Goal: Communication & Community: Answer question/provide support

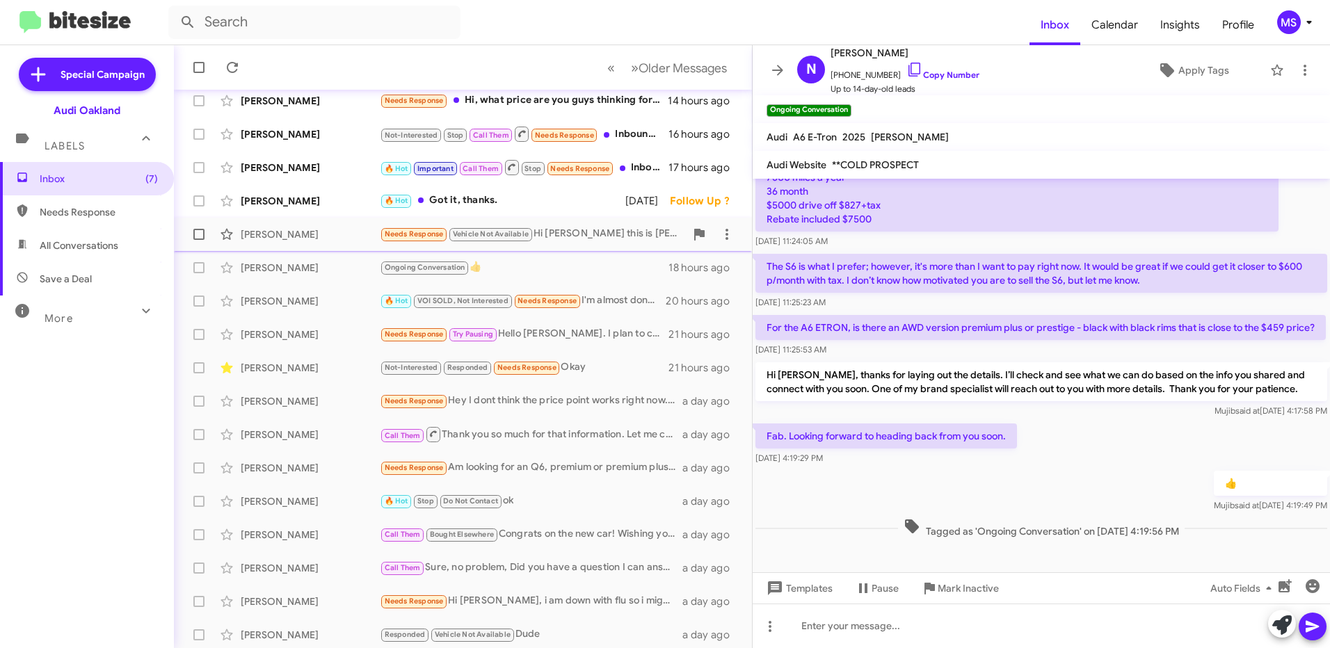
scroll to position [159, 0]
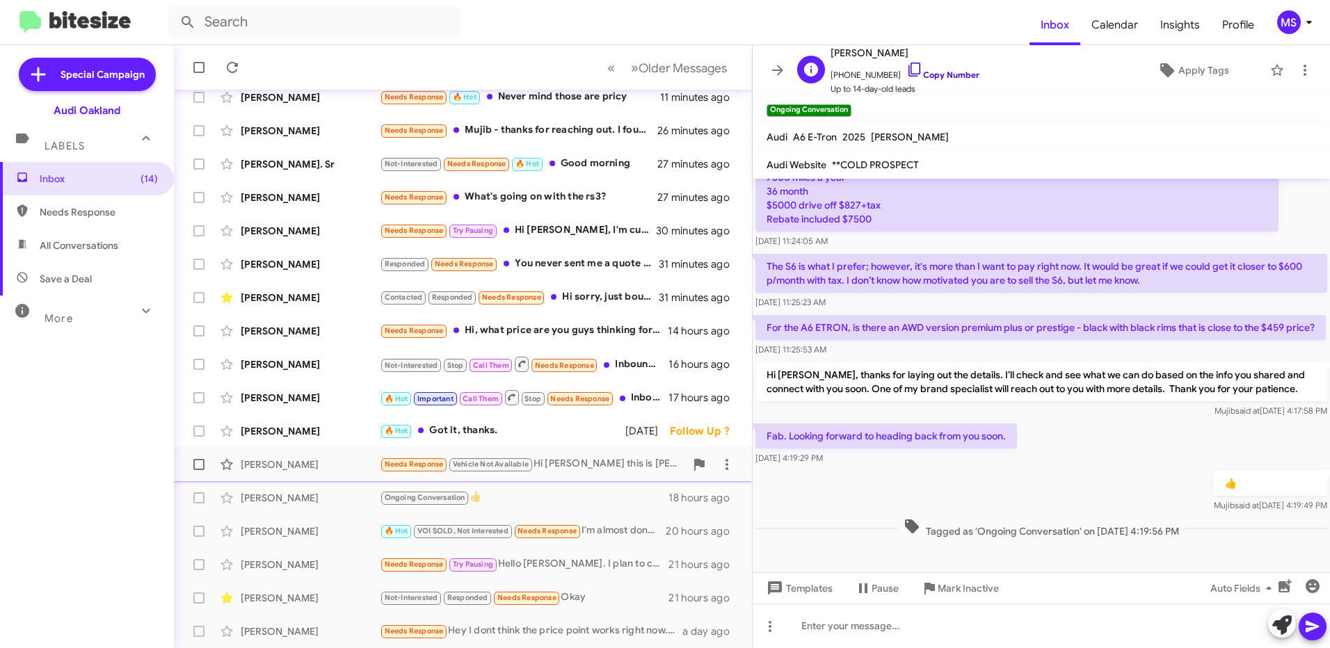
click at [939, 72] on link "Copy Number" at bounding box center [942, 75] width 73 height 10
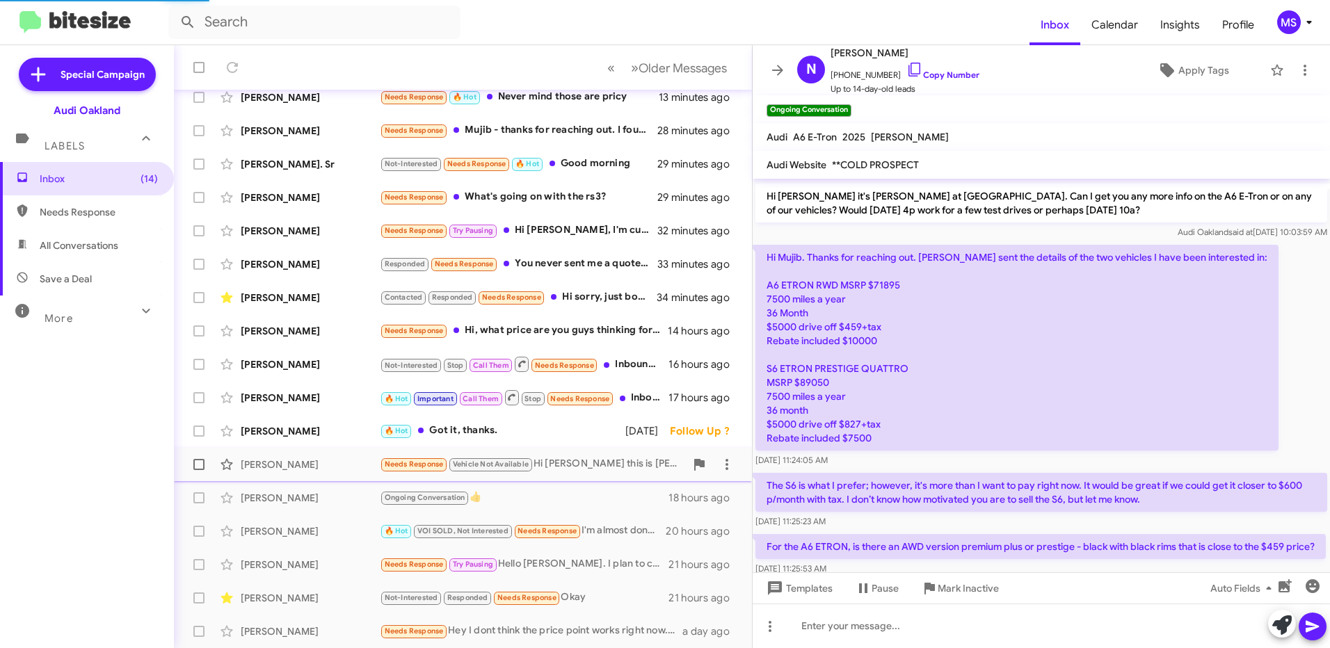
scroll to position [14, 0]
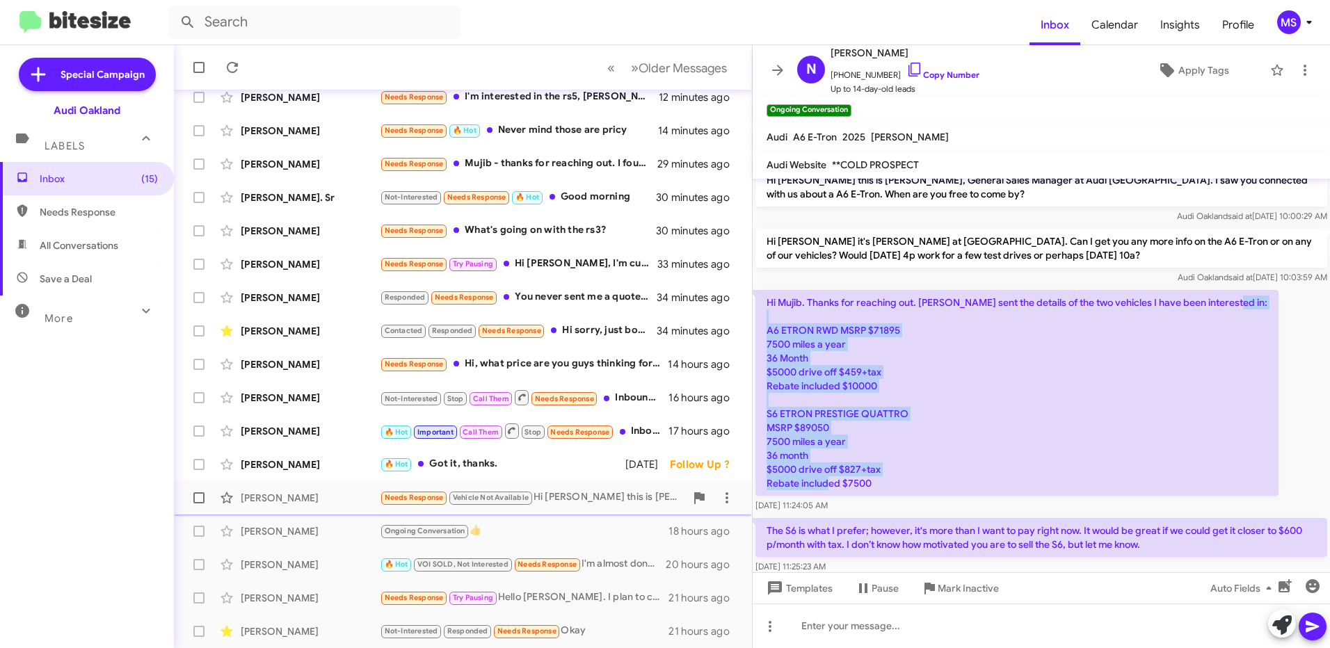
drag, startPoint x: 762, startPoint y: 328, endPoint x: 908, endPoint y: 489, distance: 217.2
click at [908, 489] on p "Hi Mujib. Thanks for reaching out. [PERSON_NAME] sent the details of the two ve…" at bounding box center [1017, 393] width 523 height 206
copy p "A6 ETRON RWD MSRP $71895 7500 miles a year 36 Month $5000 drive off $459+tax Re…"
click at [1128, 385] on p "Hi Mujib. Thanks for reaching out. [PERSON_NAME] sent the details of the two ve…" at bounding box center [1017, 393] width 523 height 206
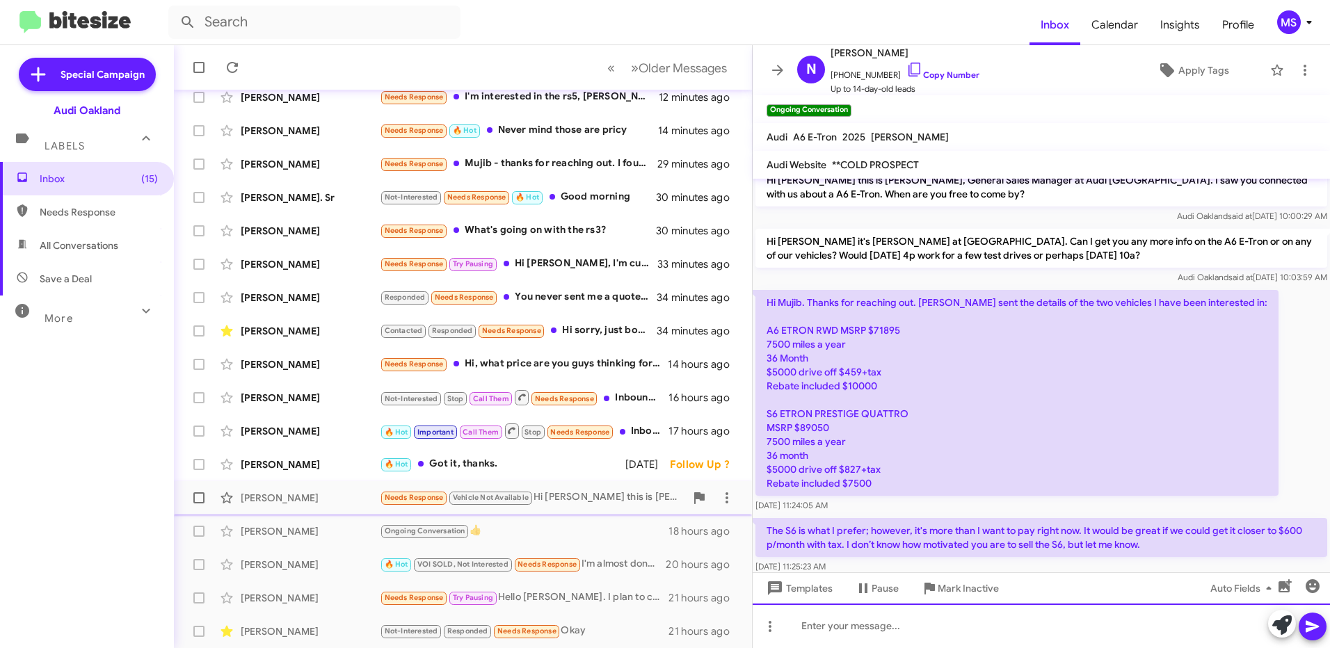
click at [931, 625] on div at bounding box center [1041, 626] width 577 height 45
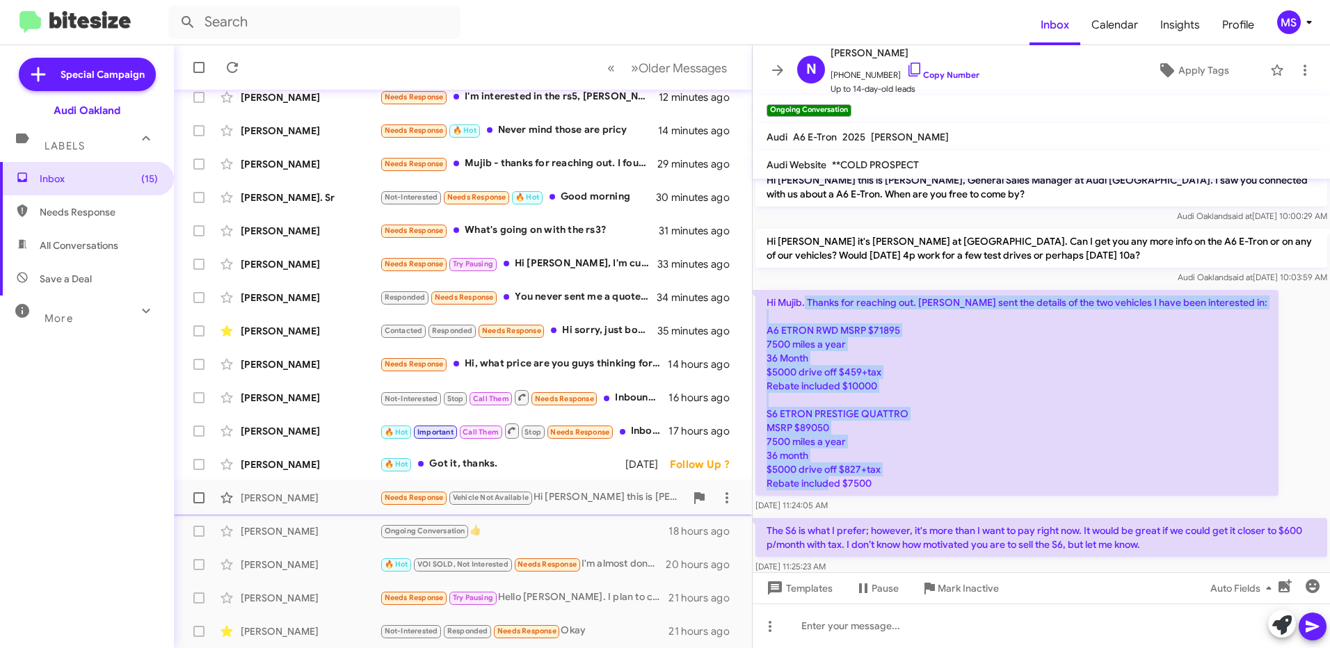
drag, startPoint x: 877, startPoint y: 483, endPoint x: 805, endPoint y: 303, distance: 193.5
click at [805, 303] on p "Hi Mujib. Thanks for reaching out. [PERSON_NAME] sent the details of the two ve…" at bounding box center [1017, 393] width 523 height 206
copy p "Thanks for reaching out. [PERSON_NAME] sent the details of the two vehicles I h…"
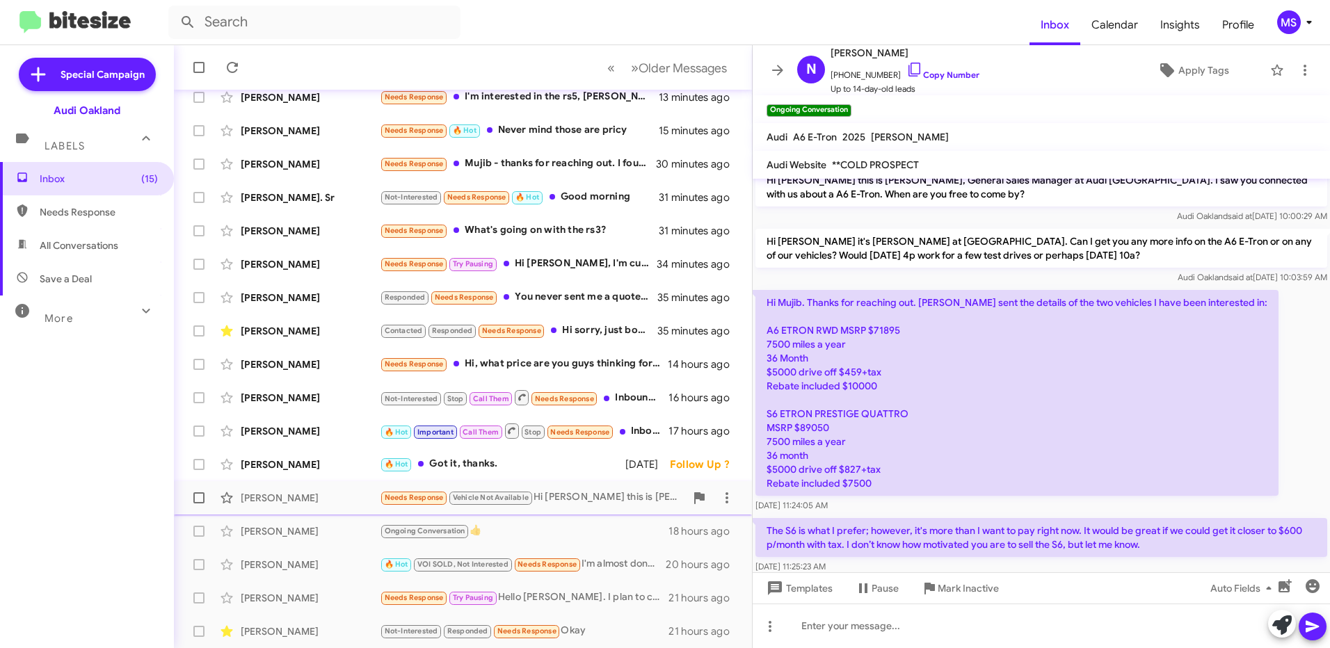
click at [1172, 552] on p "The S6 is what I prefer; however, it's more than I want to pay right now. It wo…" at bounding box center [1042, 537] width 572 height 39
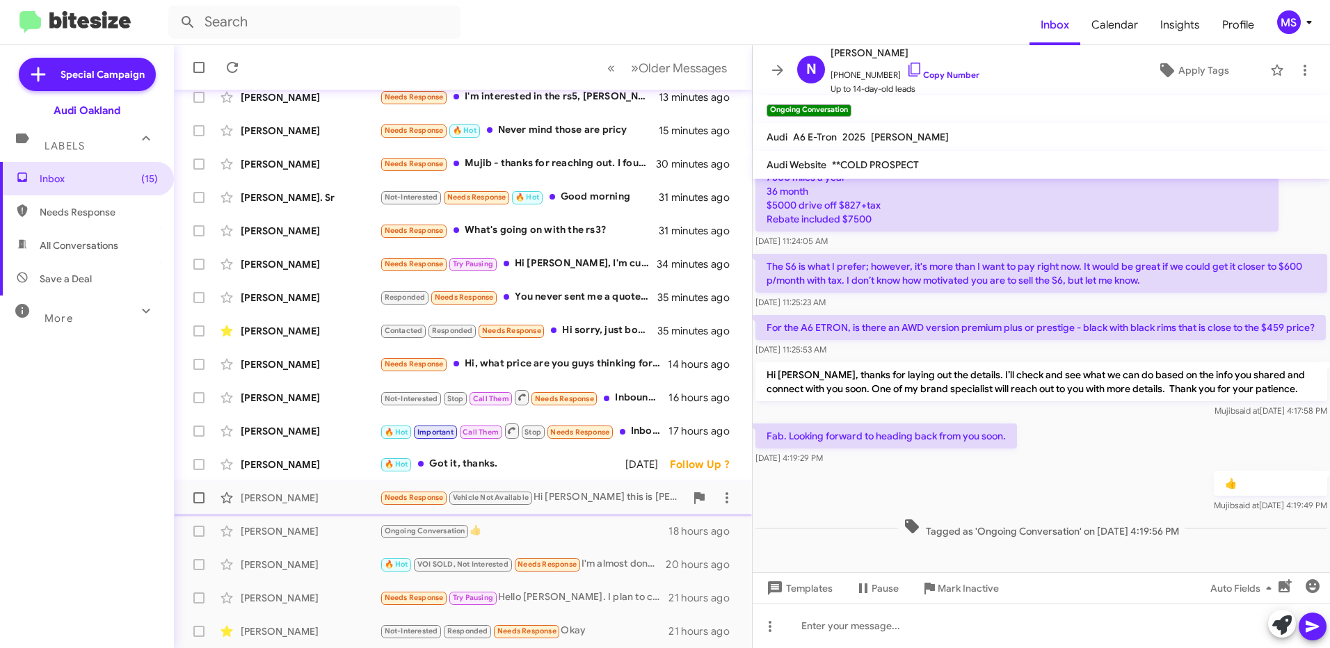
scroll to position [223, 0]
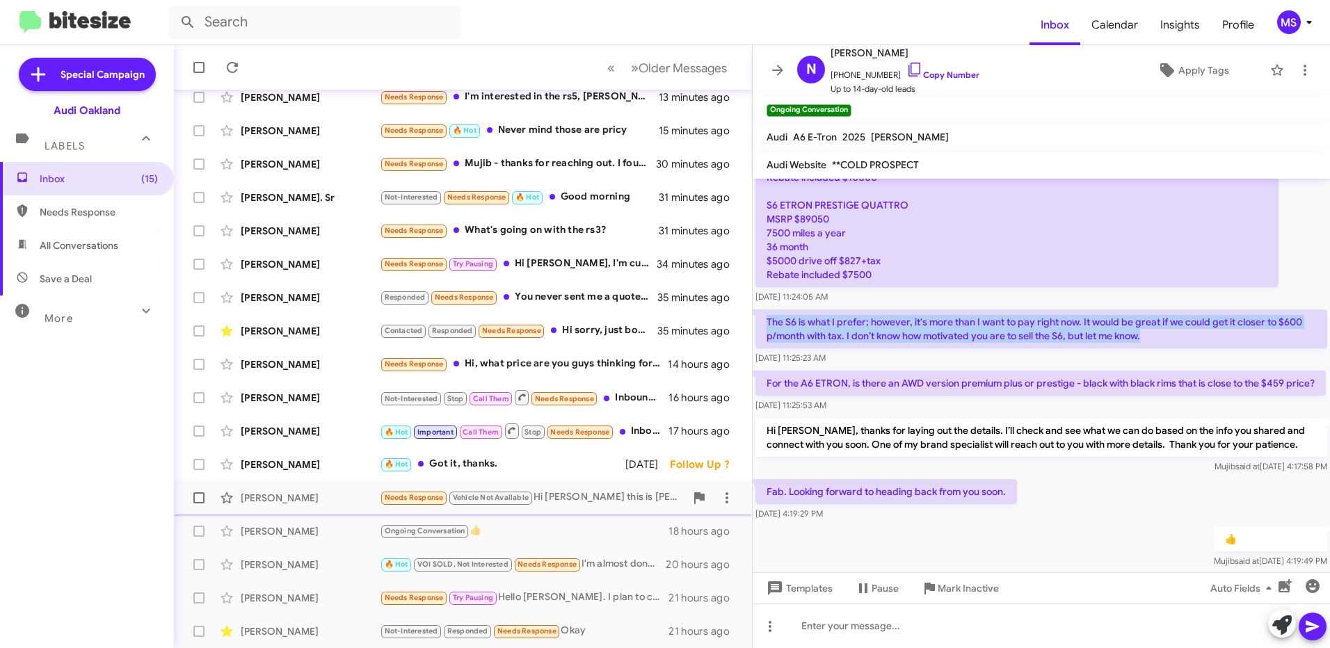
drag, startPoint x: 1152, startPoint y: 339, endPoint x: 762, endPoint y: 326, distance: 389.8
click at [762, 326] on p "The S6 is what I prefer; however, it's more than I want to pay right now. It wo…" at bounding box center [1042, 329] width 572 height 39
copy p "The S6 is what I prefer; however, it's more than I want to pay right now. It wo…"
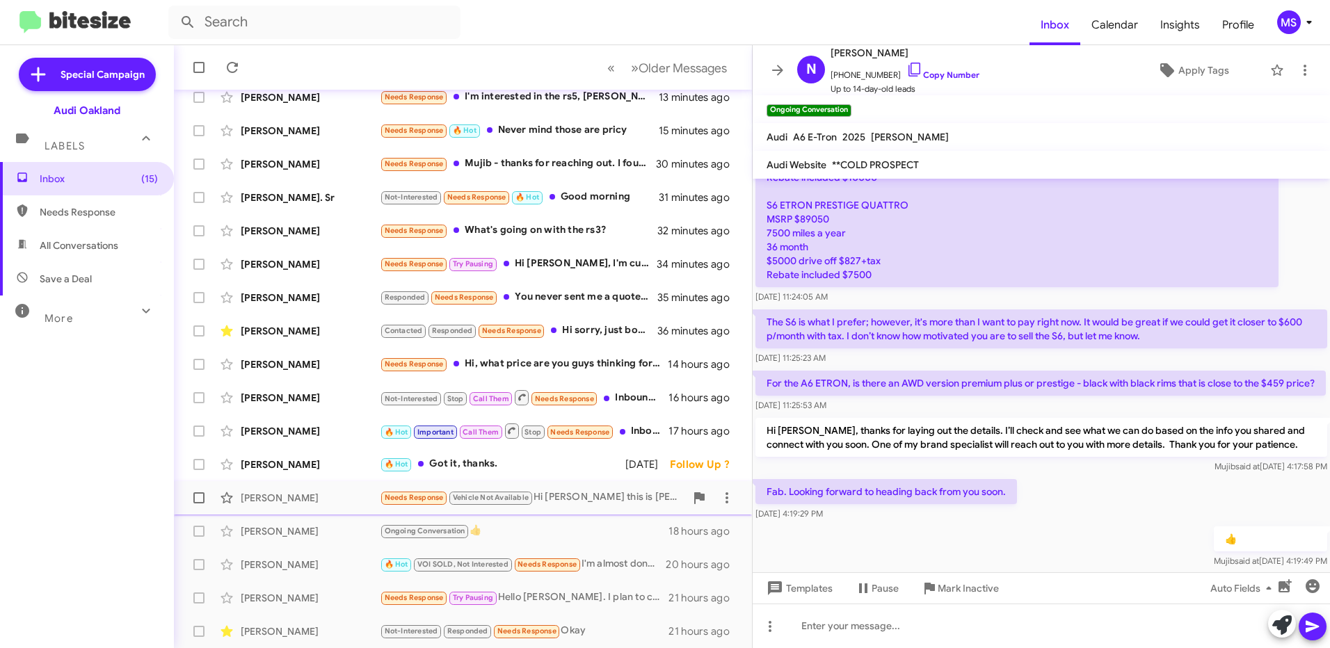
drag, startPoint x: 1076, startPoint y: 408, endPoint x: 1068, endPoint y: 410, distance: 8.5
click at [1074, 396] on p "For the A6 ETRON, is there an AWD version premium plus or prestige - black with…" at bounding box center [1041, 383] width 570 height 25
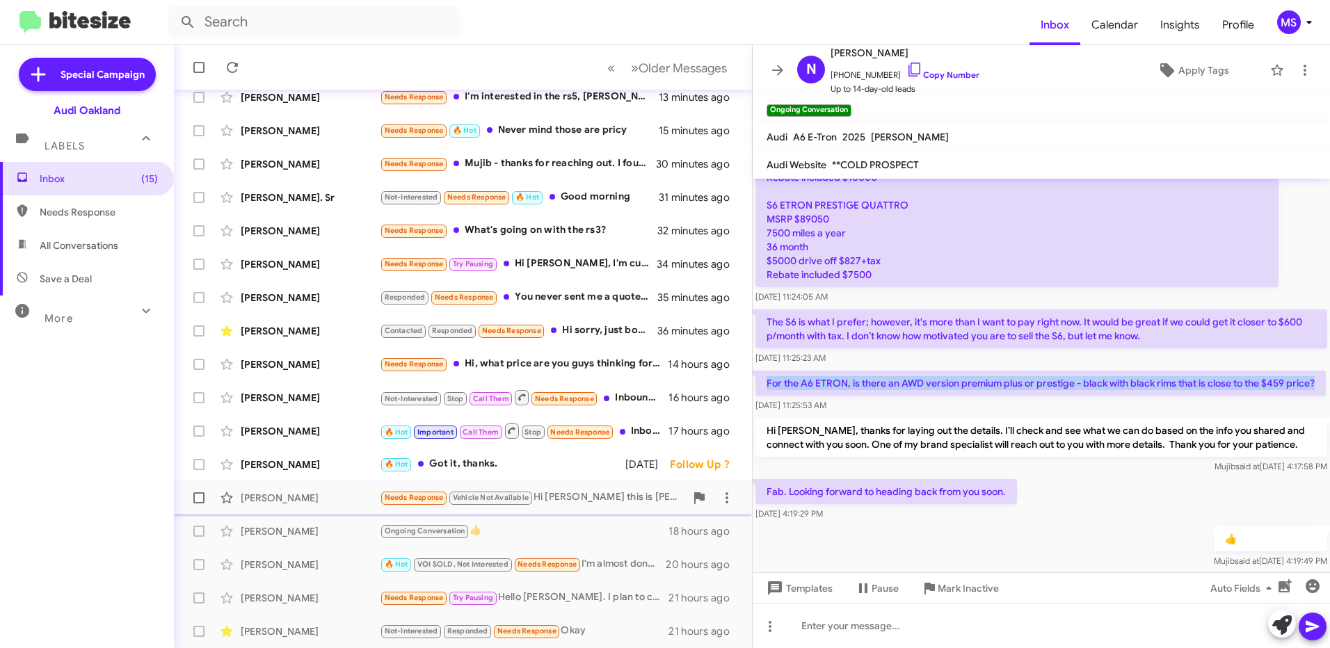
drag, startPoint x: 795, startPoint y: 401, endPoint x: 761, endPoint y: 390, distance: 35.9
click at [761, 390] on p "For the A6 ETRON, is there an AWD version premium plus or prestige - black with…" at bounding box center [1041, 383] width 570 height 25
copy p "For the A6 ETRON, is there an AWD version premium plus or prestige - black with…"
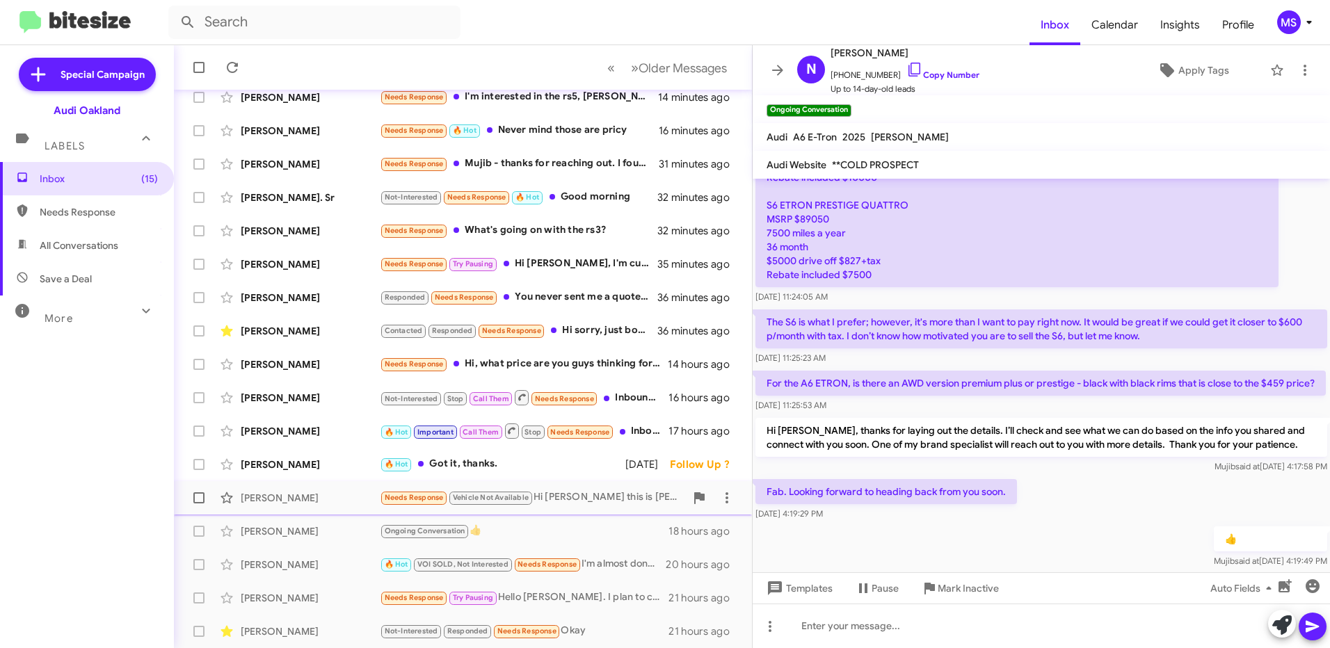
click at [1067, 517] on div "Fab. Looking forward to heading back from you soon. [DATE] 4:19:29 PM" at bounding box center [1041, 500] width 577 height 47
click at [1268, 472] on span "[PERSON_NAME] said at [DATE] 4:17:58 PM" at bounding box center [1271, 466] width 113 height 10
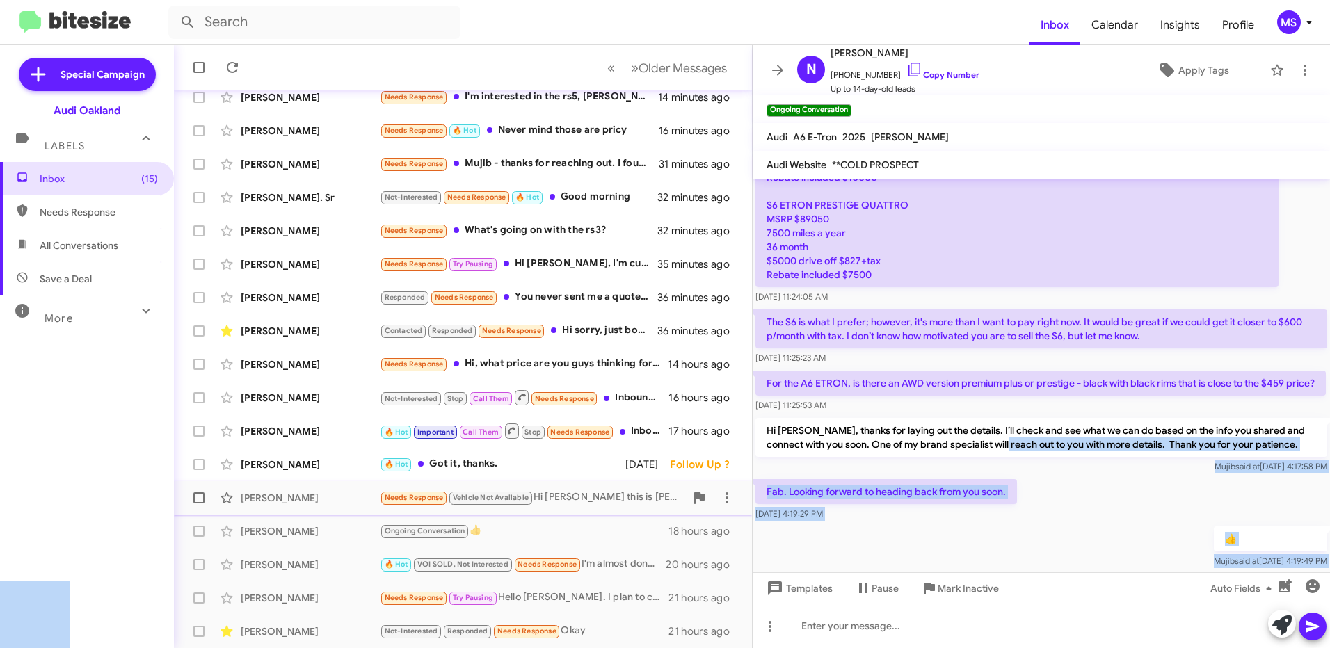
drag, startPoint x: 1272, startPoint y: 463, endPoint x: 1012, endPoint y: 465, distance: 259.5
drag, startPoint x: 1012, startPoint y: 465, endPoint x: 1041, endPoint y: 514, distance: 57.0
click at [1041, 514] on div "Fab. Looking forward to heading back from you soon. [DATE] 4:19:29 PM" at bounding box center [1041, 500] width 577 height 47
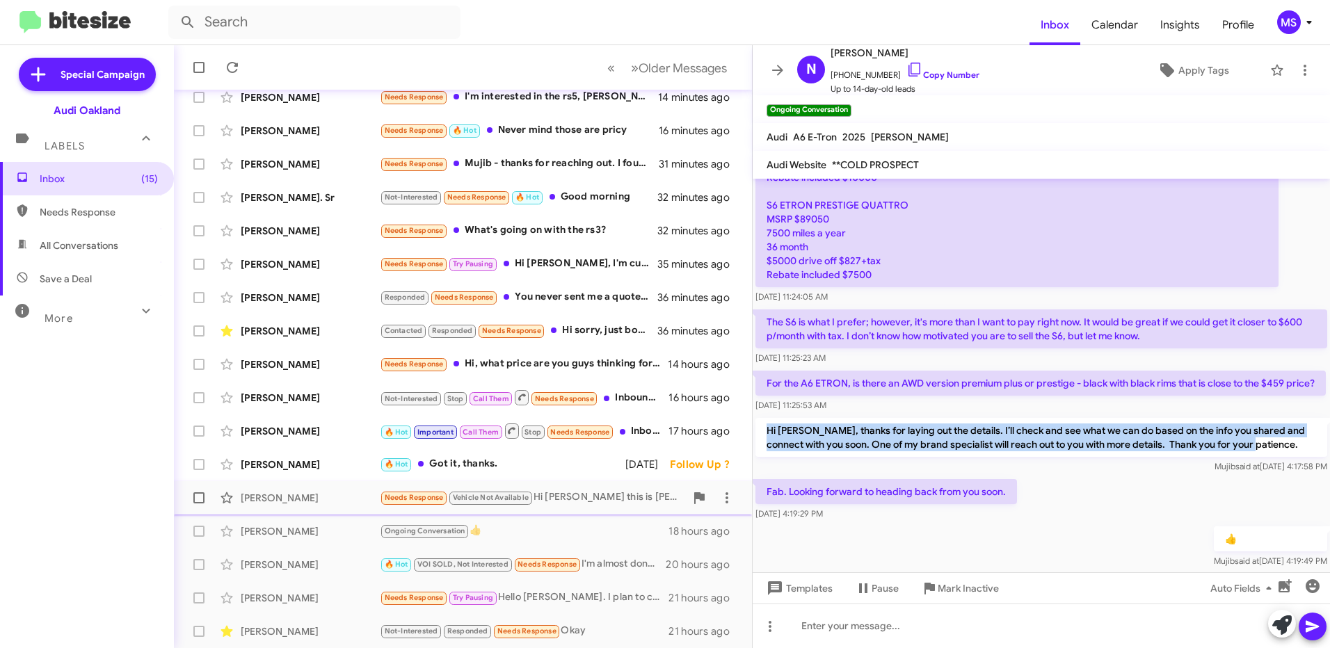
drag, startPoint x: 765, startPoint y: 443, endPoint x: 1268, endPoint y: 456, distance: 502.4
click at [1268, 456] on p "Hi [PERSON_NAME], thanks for laying out the details. I’ll check and see what we…" at bounding box center [1042, 437] width 572 height 39
copy p "Hi [PERSON_NAME], thanks for laying out the details. I’ll check and see what we…"
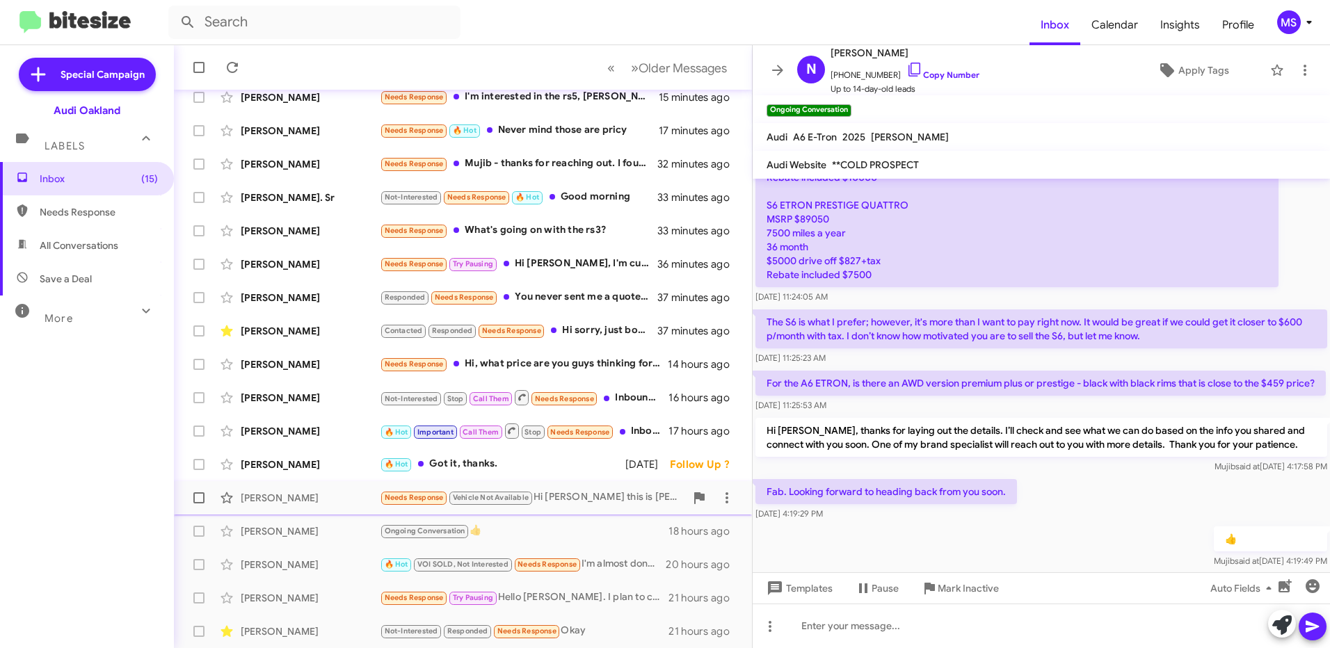
click at [897, 549] on div "👍 [PERSON_NAME] said at [DATE] 4:19:49 PM" at bounding box center [1041, 547] width 577 height 47
drag, startPoint x: 1008, startPoint y: 506, endPoint x: 761, endPoint y: 504, distance: 247.0
click at [761, 504] on p "Fab. Looking forward to heading back from you soon." at bounding box center [887, 491] width 262 height 25
copy p "Fab. Looking forward to heading back from you soon."
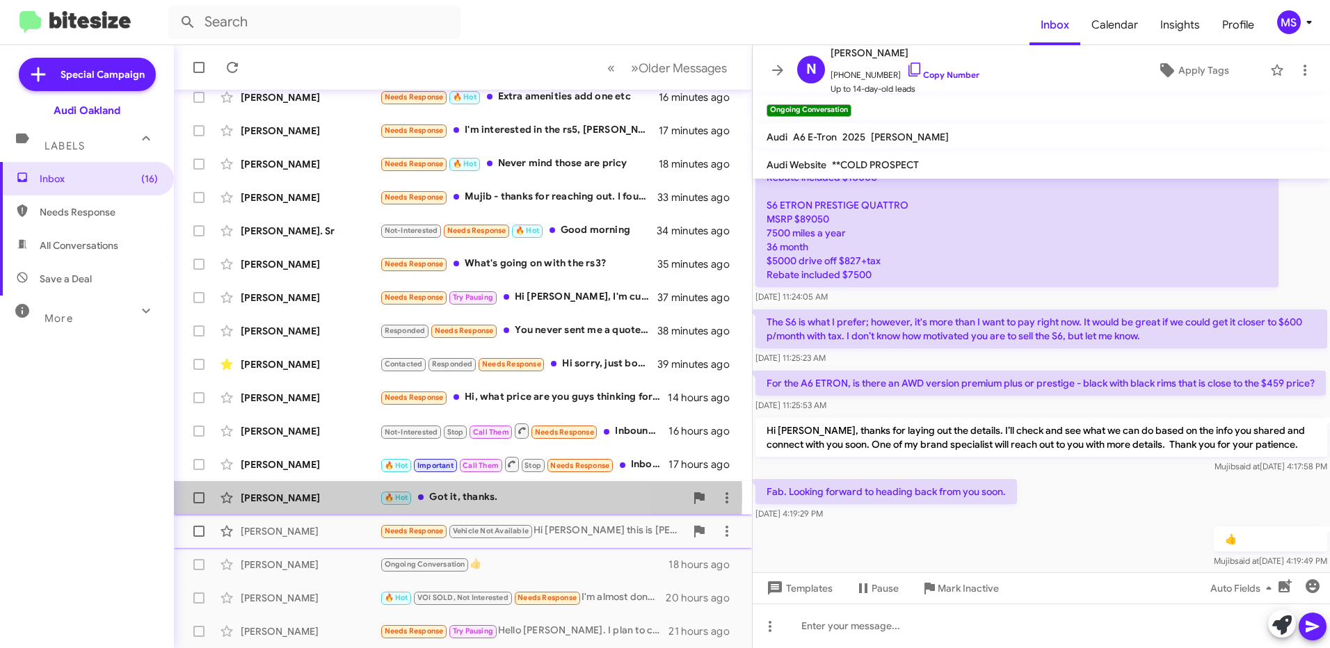
click at [342, 496] on div "[PERSON_NAME]" at bounding box center [310, 498] width 139 height 14
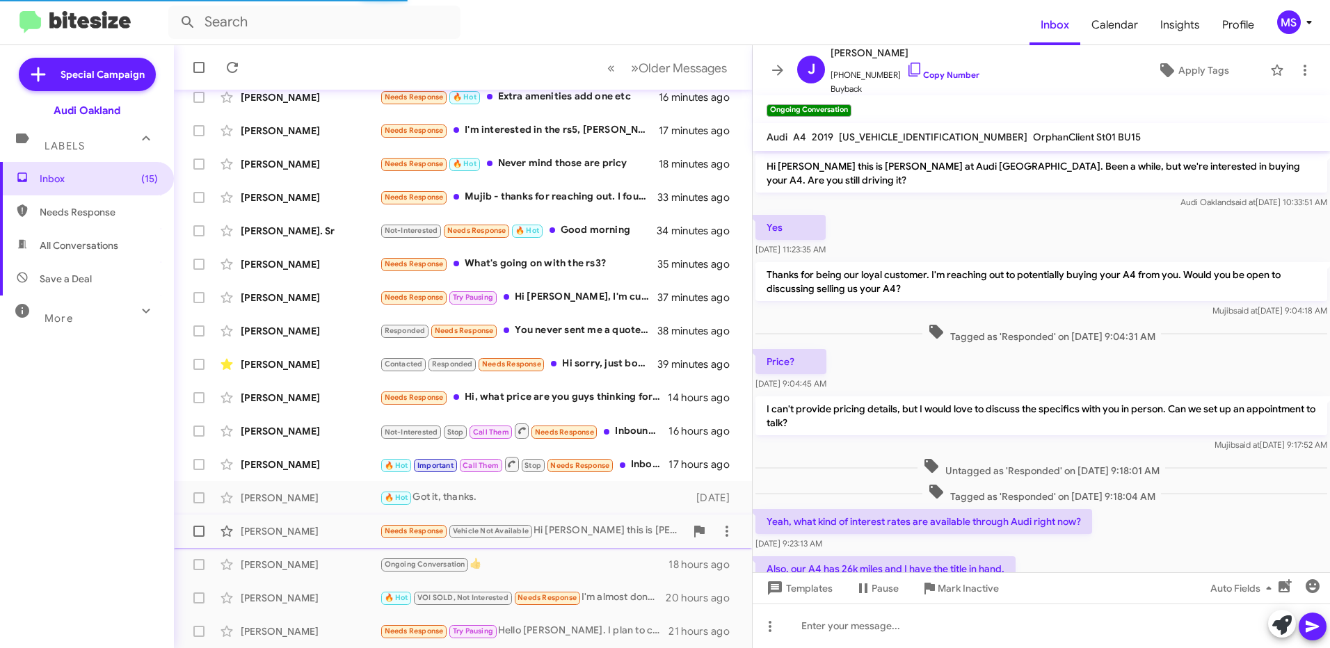
scroll to position [70, 0]
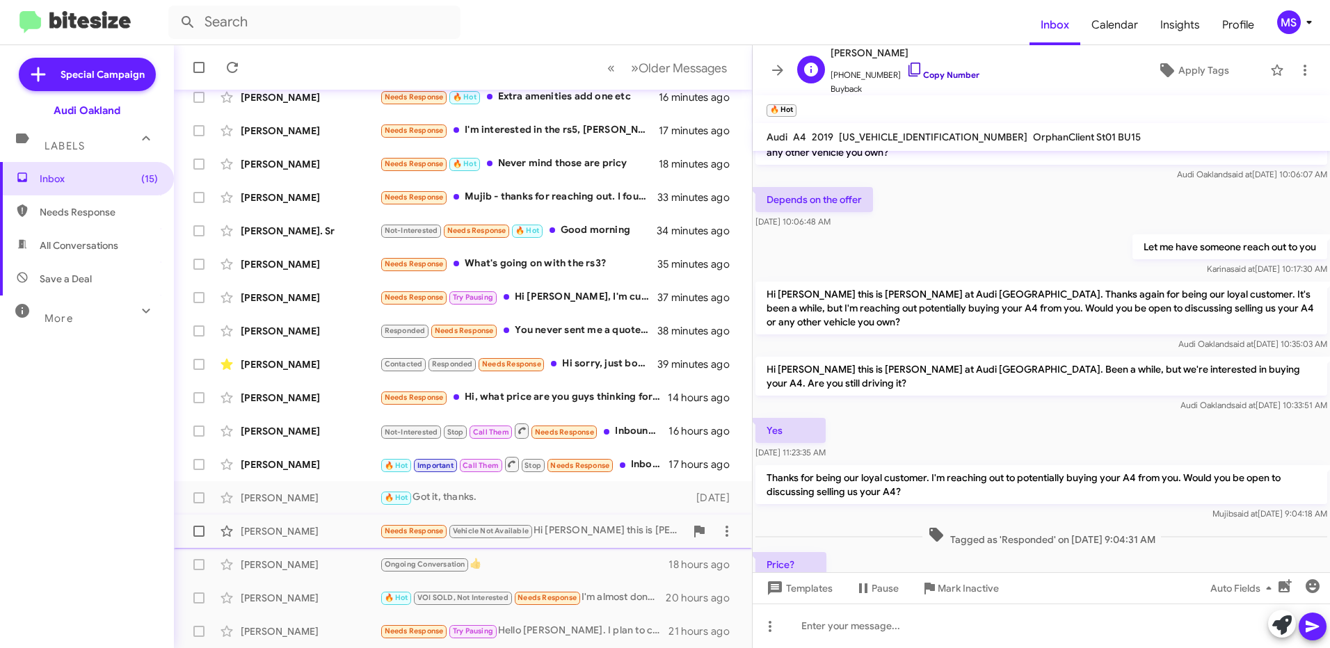
click at [945, 73] on link "Copy Number" at bounding box center [942, 75] width 73 height 10
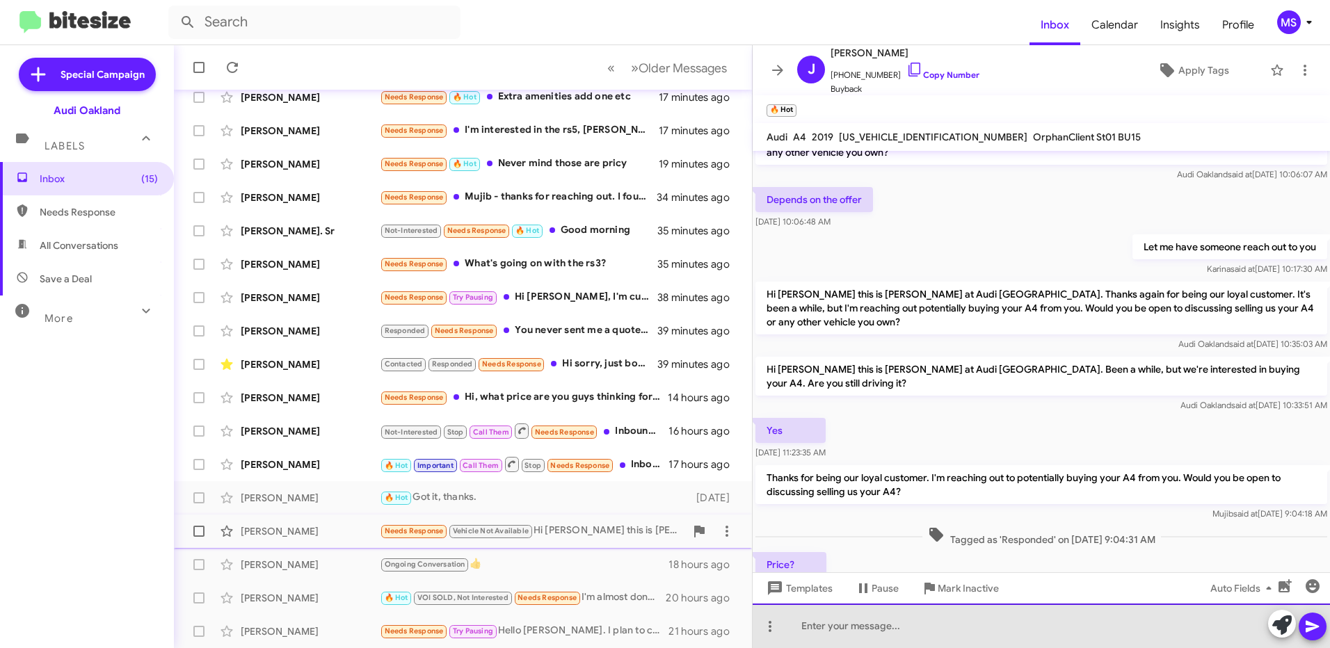
click at [940, 628] on div at bounding box center [1041, 626] width 577 height 45
